Goal: Task Accomplishment & Management: Manage account settings

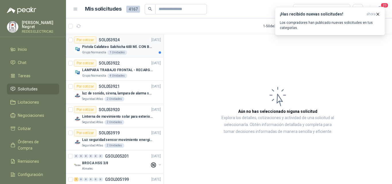
click at [140, 39] on div "Por cotizar SOL053924 [DATE]" at bounding box center [117, 39] width 87 height 7
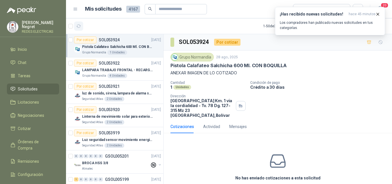
click at [80, 29] on button "button" at bounding box center [78, 26] width 9 height 9
click at [378, 12] on icon "button" at bounding box center [378, 14] width 5 height 5
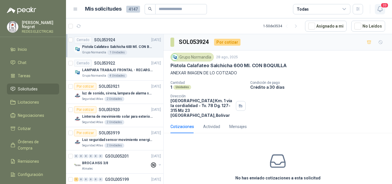
click at [381, 9] on icon "button" at bounding box center [380, 8] width 7 height 7
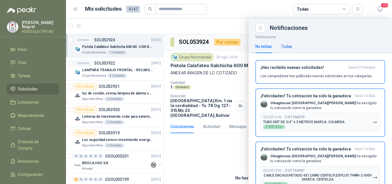
click at [289, 45] on div "Todas" at bounding box center [286, 46] width 11 height 6
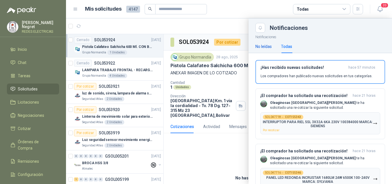
click at [268, 47] on div "No leídas" at bounding box center [264, 46] width 16 height 6
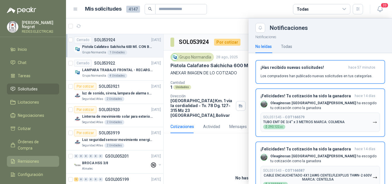
click at [35, 158] on span "Remisiones" at bounding box center [28, 161] width 21 height 6
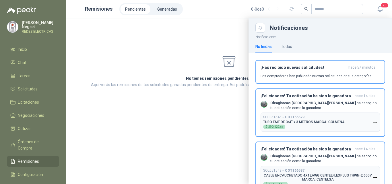
click at [189, 36] on div at bounding box center [229, 101] width 326 height 166
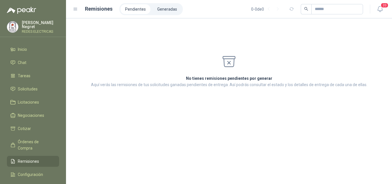
click at [139, 9] on li "Pendientes" at bounding box center [136, 9] width 30 height 10
click at [147, 57] on div "No tienes remisiones pendientes por generar Aquí verás las remisiones de tus so…" at bounding box center [229, 56] width 312 height 63
click at [147, 58] on div "No tienes remisiones pendientes por generar Aquí verás las remisiones de tus so…" at bounding box center [229, 56] width 312 height 63
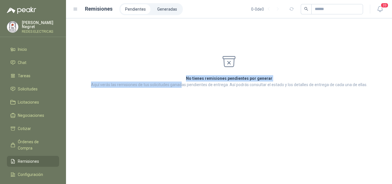
click at [181, 86] on div "No tienes remisiones pendientes por generar Aquí verás las remisiones de tus so…" at bounding box center [229, 56] width 312 height 63
click at [24, 86] on span "Solicitudes" at bounding box center [28, 89] width 20 height 6
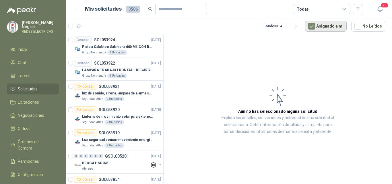
click at [311, 30] on button "Asignado a mi" at bounding box center [326, 26] width 42 height 11
